Goal: Task Accomplishment & Management: Use online tool/utility

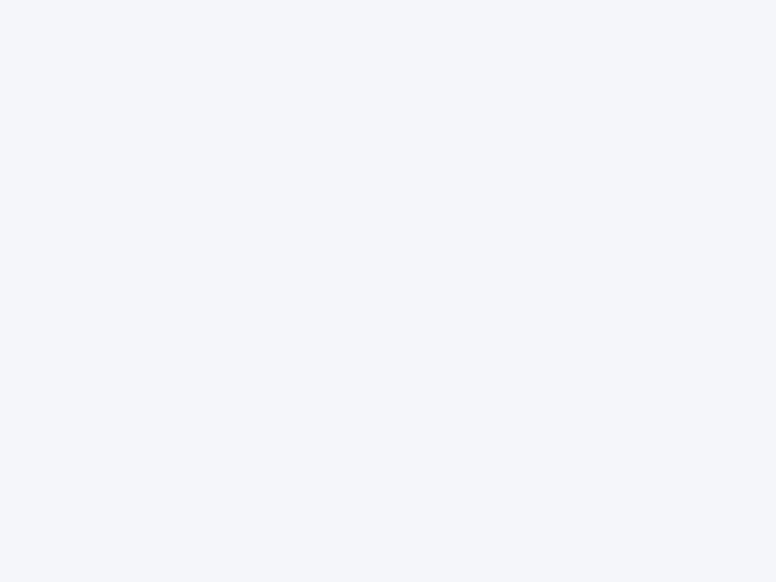
click at [388, 291] on div at bounding box center [388, 291] width 776 height 582
